Goal: Task Accomplishment & Management: Manage account settings

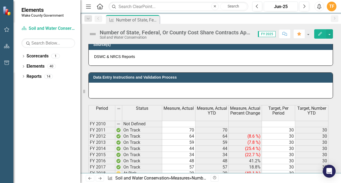
scroll to position [150, 0]
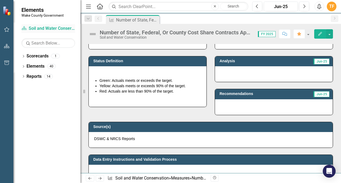
click at [60, 30] on link "Scorecard Soil and Water Conservation" at bounding box center [48, 28] width 54 height 6
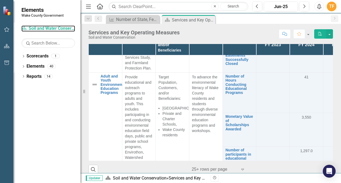
scroll to position [361, 0]
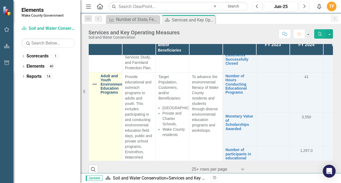
click at [106, 75] on link "Adult and Youth Environmental Education Programs" at bounding box center [114, 84] width 26 height 21
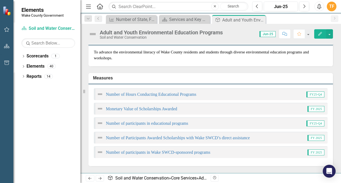
scroll to position [117, 0]
click at [309, 97] on span "FY25-Q4" at bounding box center [315, 94] width 18 height 6
click at [308, 97] on span "FY25-Q4" at bounding box center [315, 94] width 18 height 6
click at [186, 96] on link "Number of Hours Conducting Educational Programs" at bounding box center [151, 94] width 90 height 5
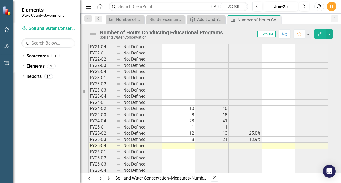
scroll to position [492, 0]
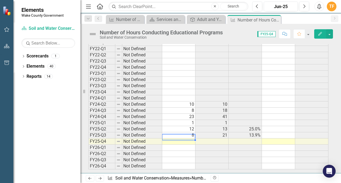
click at [179, 138] on td at bounding box center [178, 141] width 33 height 6
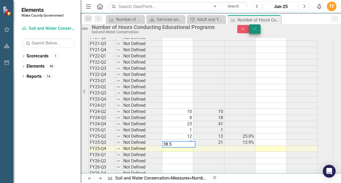
type textarea "38.5"
click at [257, 31] on icon "Save" at bounding box center [254, 29] width 5 height 4
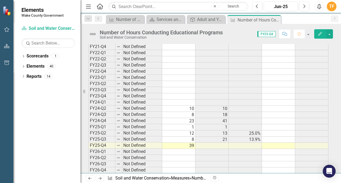
scroll to position [484, 0]
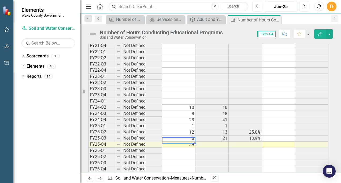
click at [189, 142] on td "39" at bounding box center [178, 145] width 33 height 6
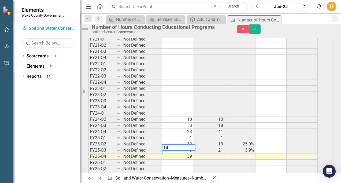
type textarea "18"
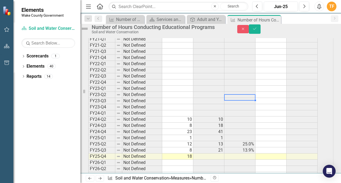
click at [252, 104] on td at bounding box center [239, 101] width 31 height 6
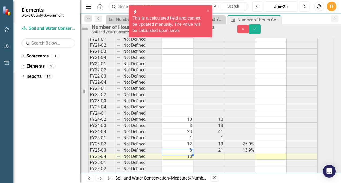
click at [193, 159] on td "18" at bounding box center [177, 156] width 31 height 6
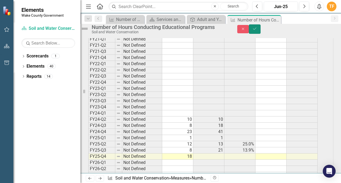
click at [261, 27] on button "Save" at bounding box center [255, 28] width 12 height 9
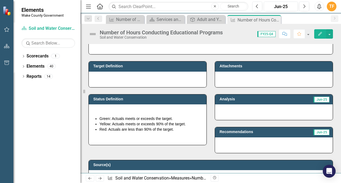
scroll to position [0, 0]
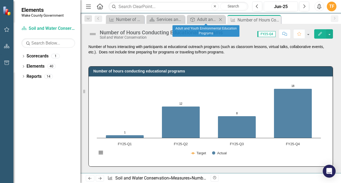
click at [204, 23] on div "Core Service Adult and Youth Environmental Education Programs Close" at bounding box center [206, 19] width 38 height 9
click at [204, 17] on div "Adult and Youth Environmental Education Programs" at bounding box center [207, 19] width 20 height 7
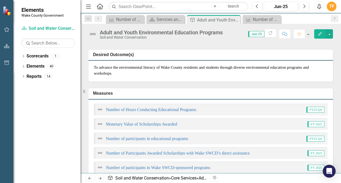
scroll to position [106, 0]
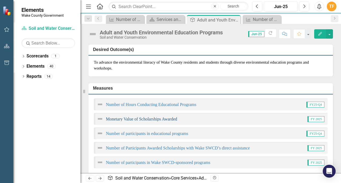
click at [173, 121] on link "Monetary Value of Scholarships Awarded" at bounding box center [141, 119] width 71 height 5
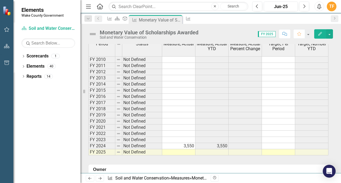
scroll to position [299, 0]
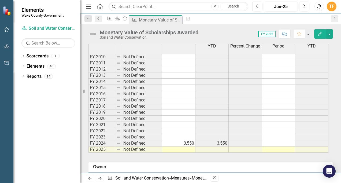
click at [189, 149] on td at bounding box center [178, 149] width 33 height 6
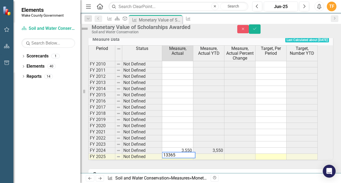
type textarea "13365"
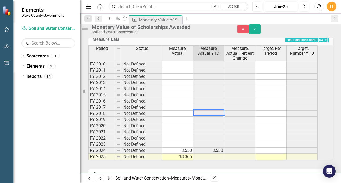
click at [214, 117] on td at bounding box center [208, 113] width 31 height 6
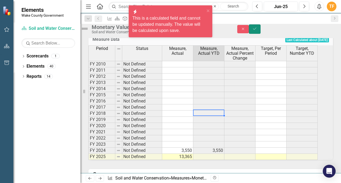
click at [261, 34] on button "Save" at bounding box center [255, 28] width 12 height 9
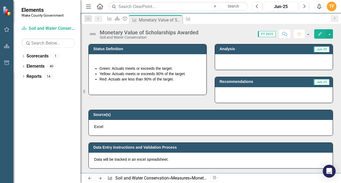
scroll to position [0, 0]
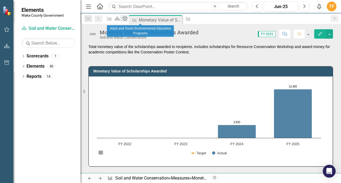
click at [128, 18] on icon "Core Service" at bounding box center [124, 18] width 5 height 4
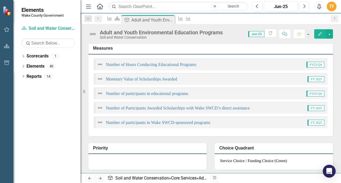
scroll to position [148, 0]
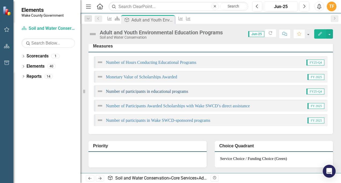
click at [165, 94] on link "Number of participants in educational programs" at bounding box center [147, 91] width 82 height 5
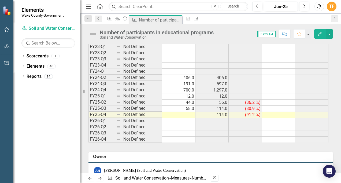
scroll to position [517, 0]
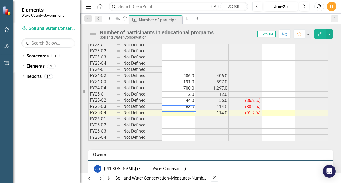
click at [188, 110] on td at bounding box center [178, 113] width 33 height 6
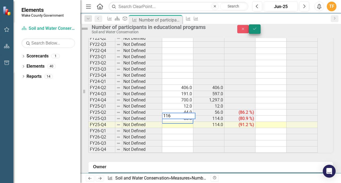
type textarea "116"
click at [257, 31] on icon "Save" at bounding box center [254, 29] width 5 height 4
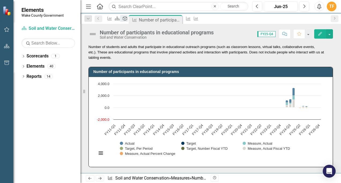
click at [128, 18] on icon "Core Service" at bounding box center [124, 18] width 5 height 4
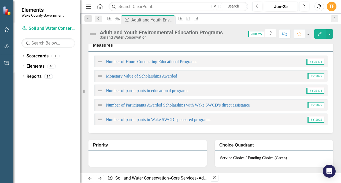
scroll to position [160, 0]
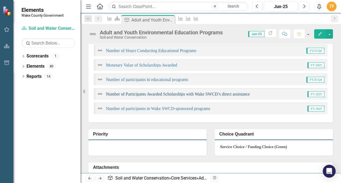
click at [147, 96] on link "Number of Participants Awarded Scholarships with Wake SWCD’s direct assistance" at bounding box center [178, 94] width 144 height 5
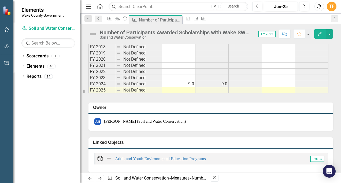
scroll to position [356, 0]
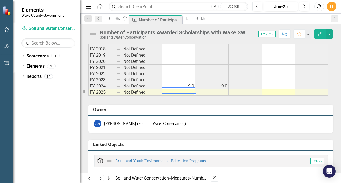
click at [183, 89] on td at bounding box center [178, 92] width 33 height 6
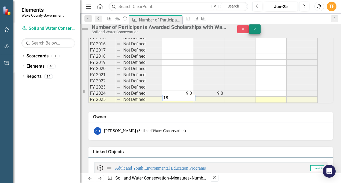
type textarea "18"
click at [261, 34] on button "Save" at bounding box center [255, 28] width 12 height 9
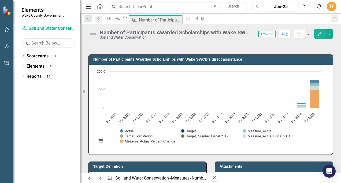
scroll to position [7, 0]
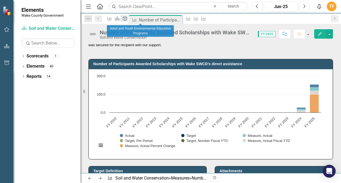
click at [128, 19] on icon "Core Service" at bounding box center [124, 18] width 5 height 4
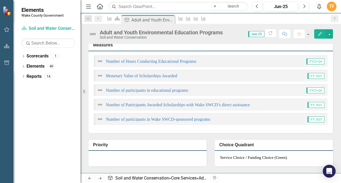
scroll to position [152, 0]
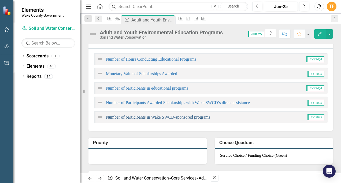
click at [172, 119] on link "Number of participants in Wake SWCD-sponsored programs" at bounding box center [158, 117] width 104 height 5
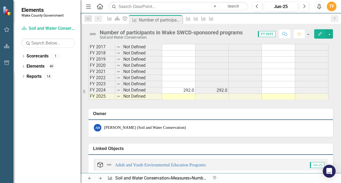
scroll to position [341, 0]
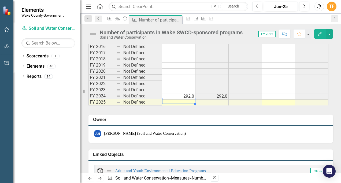
click at [176, 99] on td at bounding box center [178, 102] width 33 height 6
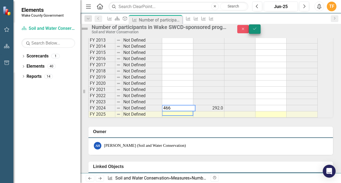
type textarea "466"
click at [261, 32] on button "Save" at bounding box center [255, 28] width 12 height 9
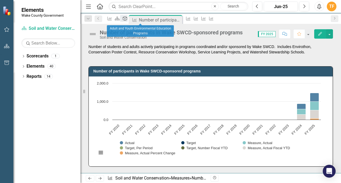
click at [128, 19] on icon "Core Service" at bounding box center [124, 18] width 5 height 4
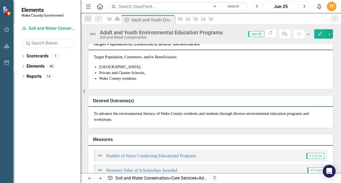
scroll to position [1, 0]
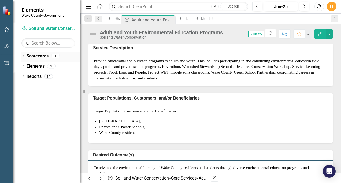
click at [28, 55] on link "Scorecards" at bounding box center [38, 56] width 22 height 6
click at [38, 57] on link "Scorecards" at bounding box center [38, 56] width 22 height 6
click at [26, 57] on div "Dropdown Scorecards 1" at bounding box center [50, 57] width 59 height 10
click at [57, 28] on link "Scorecard Soil and Water Conservation" at bounding box center [48, 28] width 54 height 6
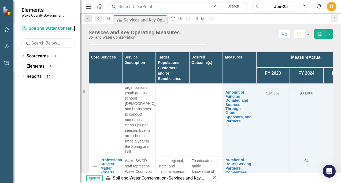
scroll to position [1112, 0]
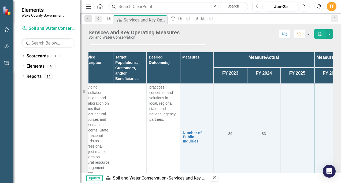
click at [298, 150] on td at bounding box center [298, 153] width 34 height 48
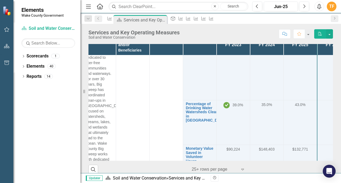
scroll to position [992, 40]
